Goal: Find specific page/section: Find specific page/section

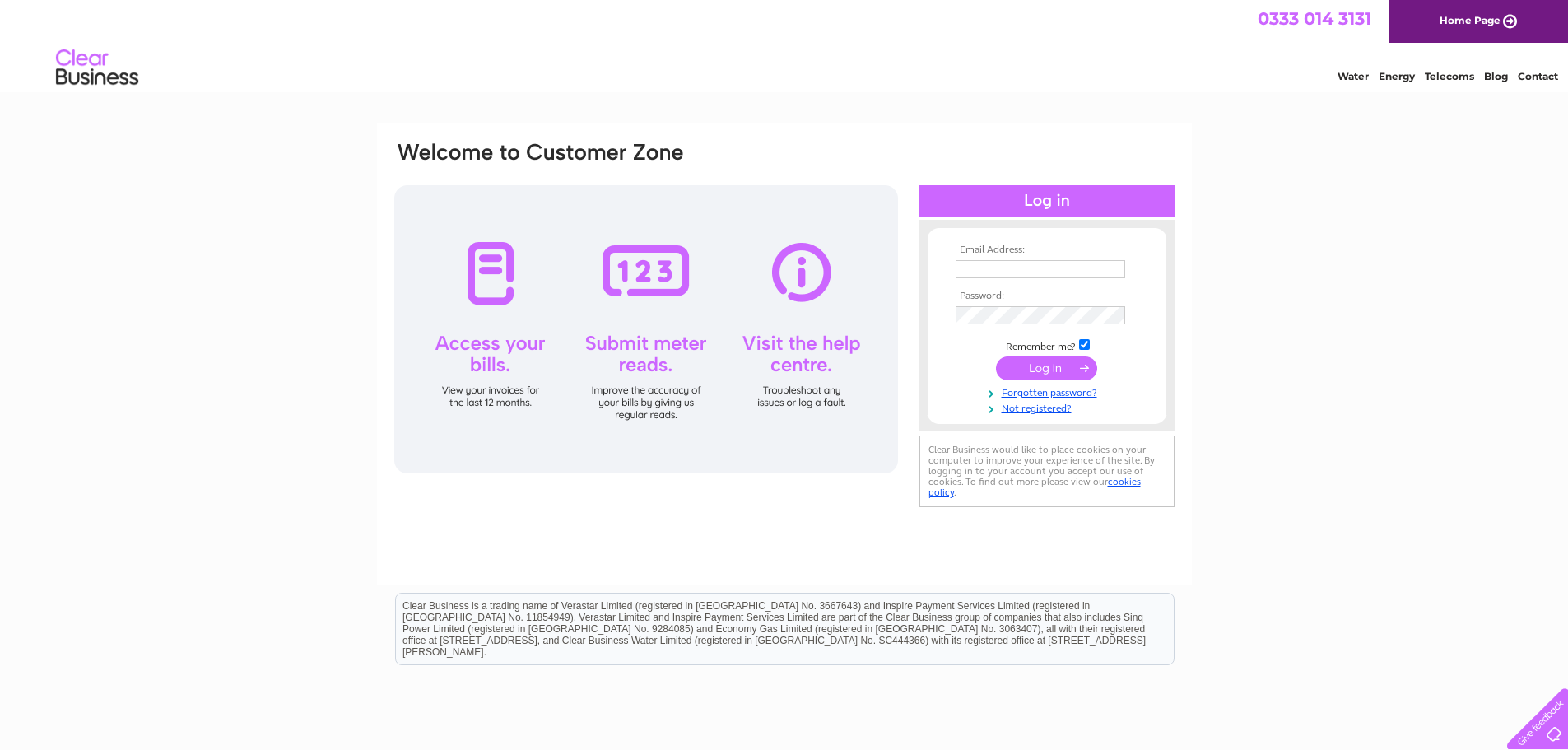
type input "fairpest@gmail.com"
click at [1039, 363] on input "submit" at bounding box center [1047, 368] width 101 height 23
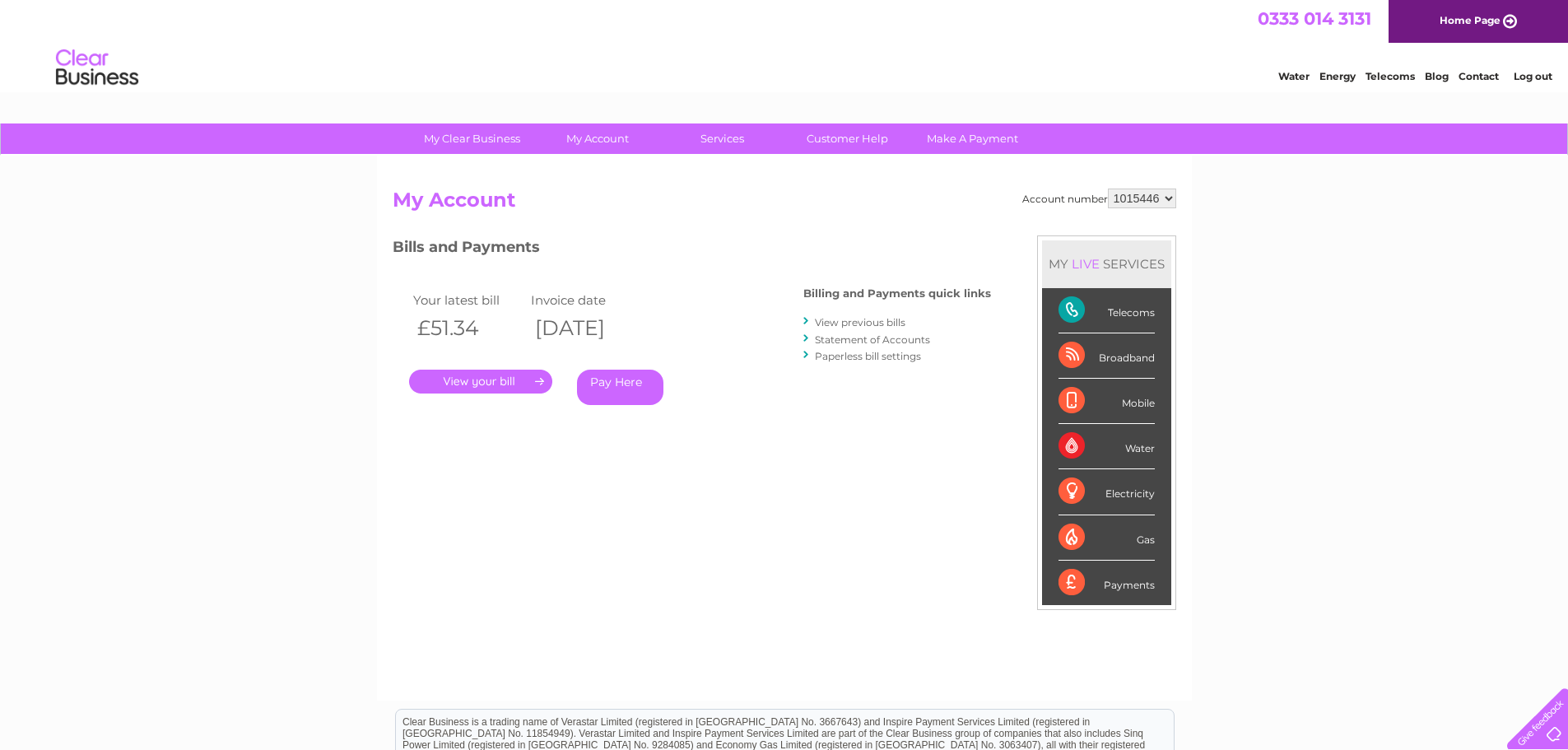
click at [482, 378] on link "." at bounding box center [480, 381] width 143 height 24
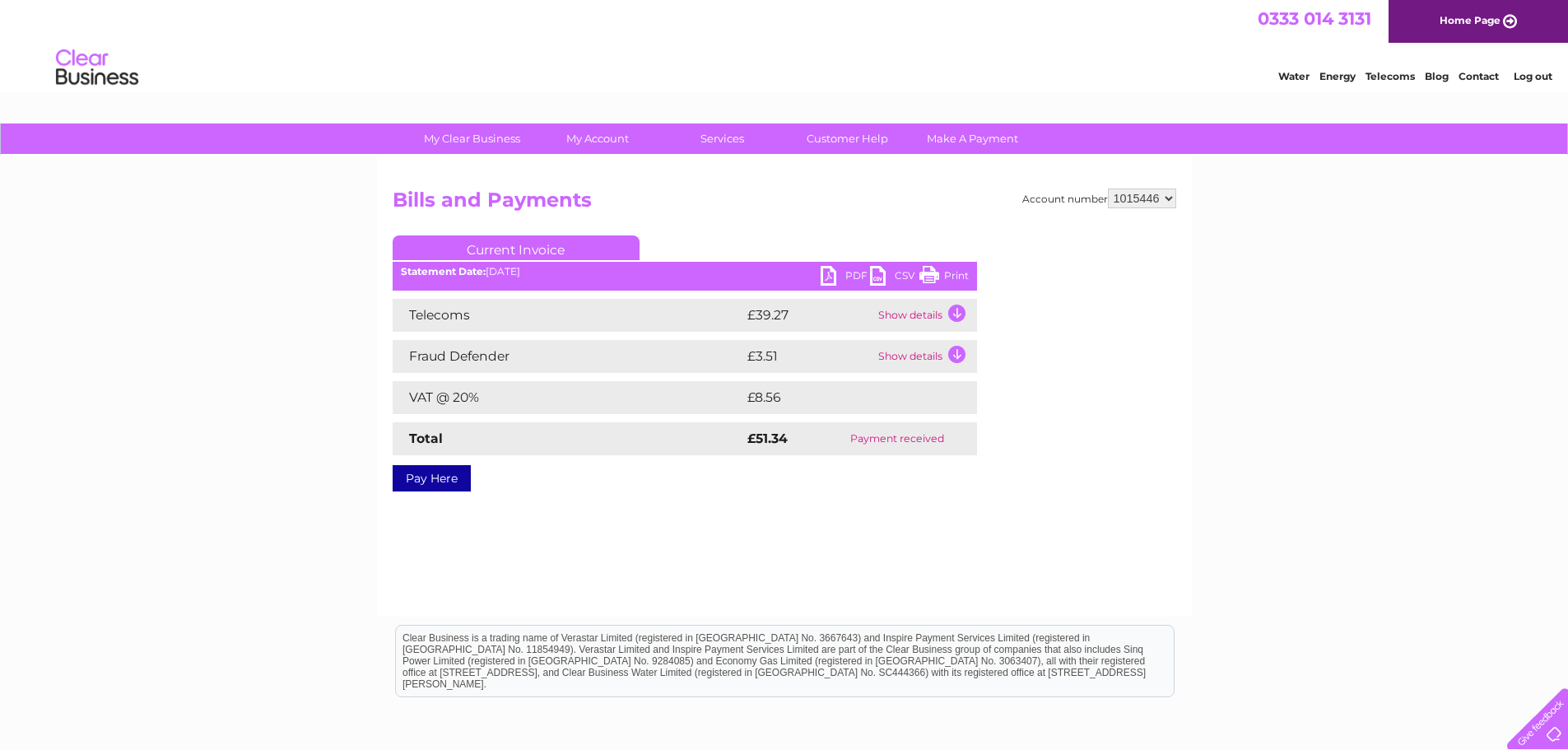
click at [934, 272] on link "Print" at bounding box center [944, 278] width 50 height 24
